Goal: Task Accomplishment & Management: Manage account settings

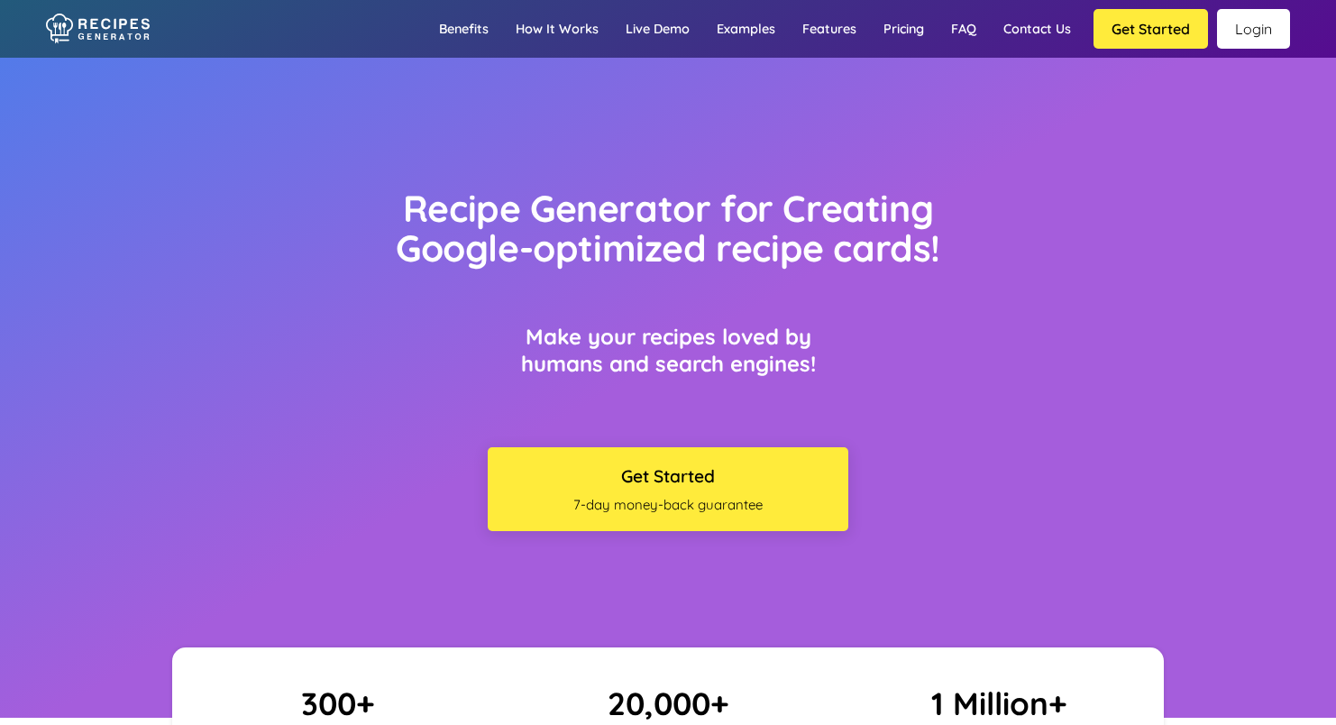
click at [1253, 30] on link "Login" at bounding box center [1253, 29] width 73 height 40
click at [1246, 36] on link "Login" at bounding box center [1253, 29] width 73 height 40
click at [1262, 27] on link "Login" at bounding box center [1253, 29] width 73 height 40
